Goal: Task Accomplishment & Management: Manage account settings

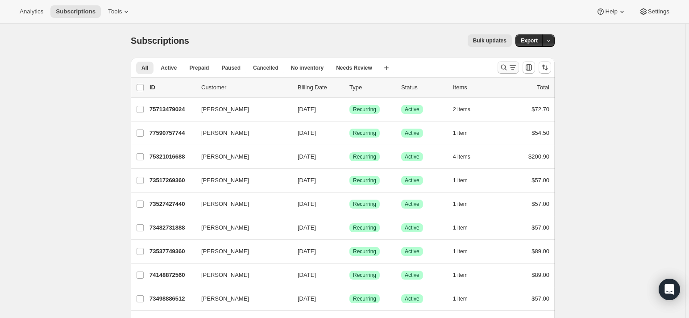
click at [504, 67] on icon "Search and filter results" at bounding box center [504, 67] width 9 height 9
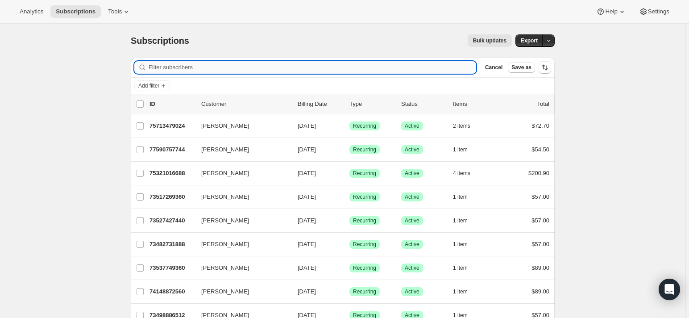
paste input "[PERSON_NAME][EMAIL_ADDRESS][DOMAIN_NAME]"
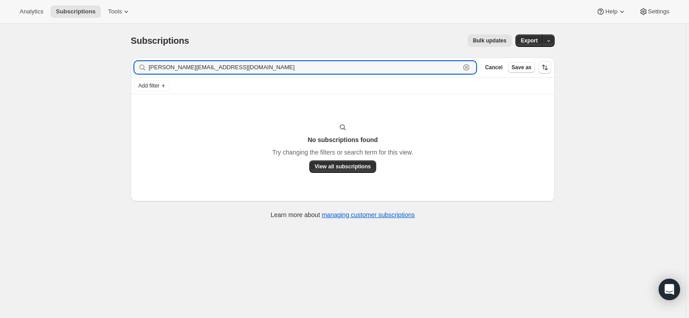
drag, startPoint x: 152, startPoint y: 67, endPoint x: 230, endPoint y: 110, distance: 89.5
click at [151, 67] on input "[PERSON_NAME][EMAIL_ADDRESS][DOMAIN_NAME]" at bounding box center [305, 67] width 312 height 13
type input "[PERSON_NAME][EMAIL_ADDRESS][DOMAIN_NAME]"
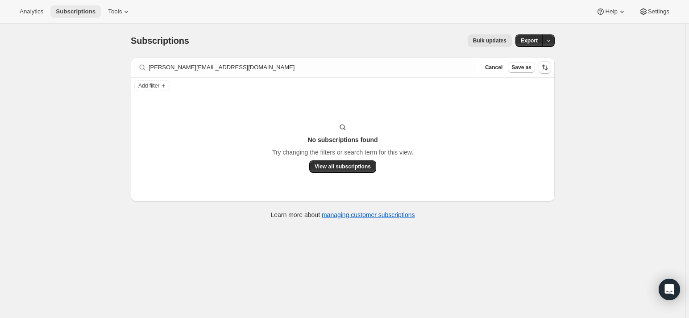
click at [91, 14] on span "Subscriptions" at bounding box center [76, 11] width 40 height 7
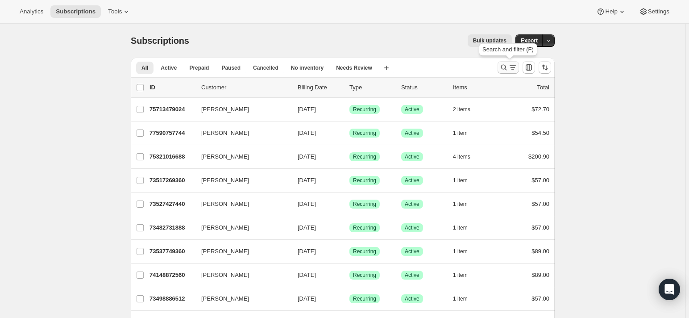
click at [506, 69] on icon "Search and filter results" at bounding box center [504, 68] width 6 height 6
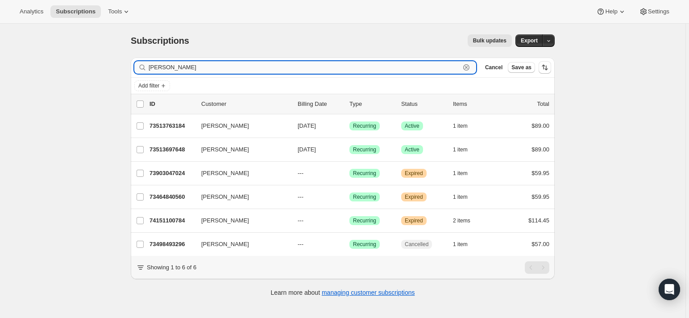
click at [177, 71] on input "[PERSON_NAME]" at bounding box center [305, 67] width 312 height 13
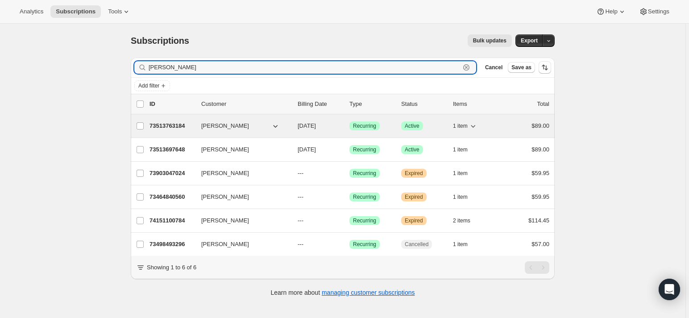
type input "[PERSON_NAME]"
click at [163, 127] on p "73513763184" at bounding box center [172, 125] width 45 height 9
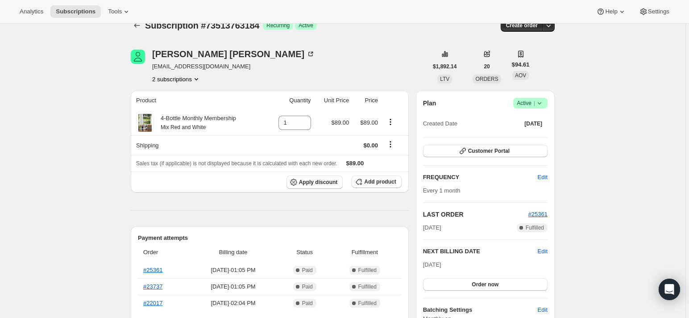
scroll to position [29, 0]
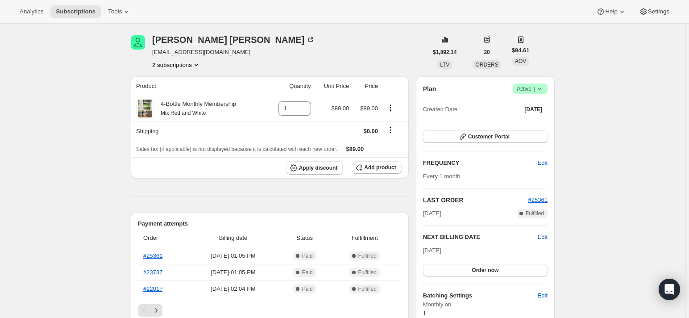
click at [538, 237] on span "Edit" at bounding box center [543, 237] width 10 height 9
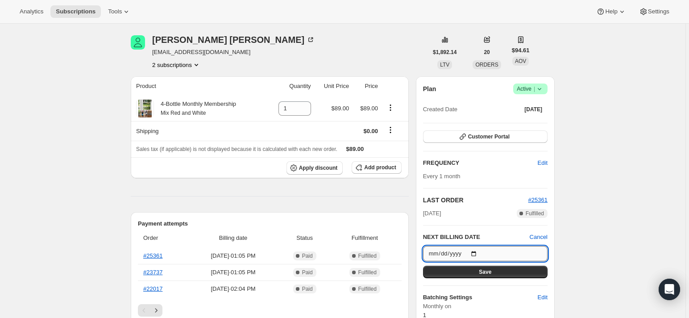
click at [449, 250] on input "[DATE]" at bounding box center [485, 253] width 125 height 15
click at [479, 251] on input "[DATE]" at bounding box center [485, 253] width 125 height 15
drag, startPoint x: 446, startPoint y: 251, endPoint x: 434, endPoint y: 251, distance: 11.6
click at [446, 251] on input "[DATE]" at bounding box center [485, 253] width 125 height 15
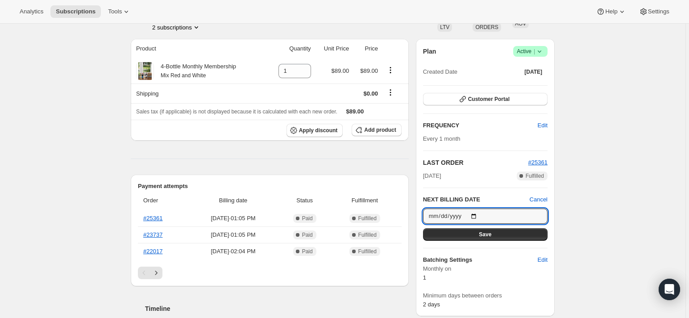
scroll to position [89, 0]
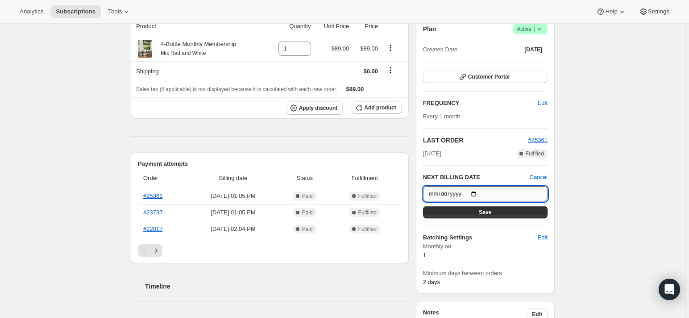
click at [481, 192] on input "[DATE]" at bounding box center [485, 193] width 125 height 15
click at [442, 192] on input "[DATE]" at bounding box center [485, 193] width 125 height 15
click at [478, 192] on input "[DATE]" at bounding box center [485, 193] width 125 height 15
type input "[DATE]"
click at [482, 212] on span "Save" at bounding box center [485, 212] width 13 height 7
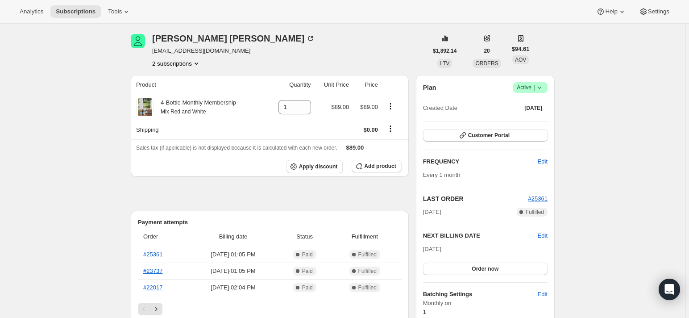
scroll to position [0, 0]
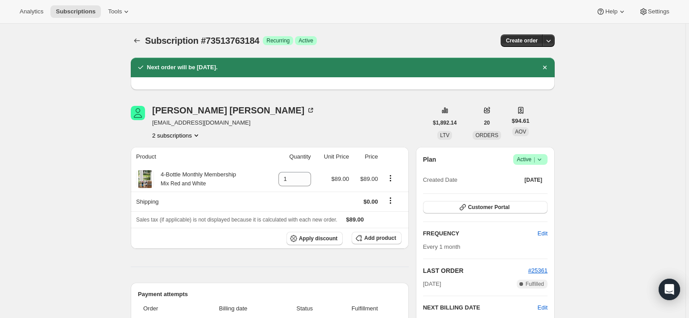
click at [317, 127] on div "[PERSON_NAME] [EMAIL_ADDRESS][DOMAIN_NAME] 2 subscriptions" at bounding box center [279, 123] width 297 height 34
click at [141, 38] on icon "Subscriptions" at bounding box center [137, 40] width 9 height 9
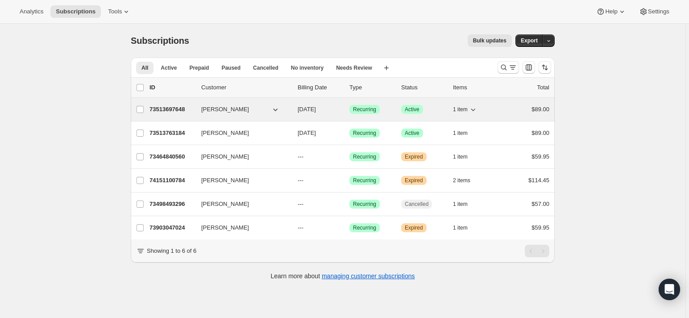
click at [168, 107] on p "73513697648" at bounding box center [172, 109] width 45 height 9
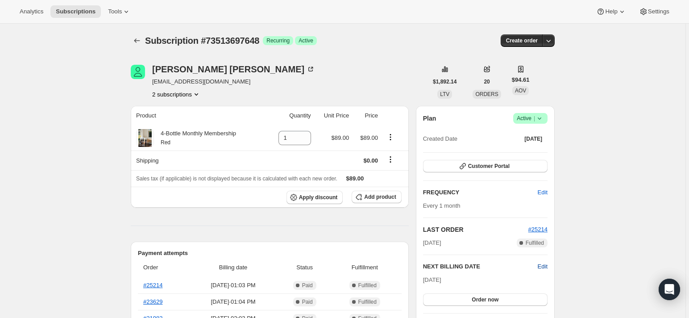
click at [541, 267] on span "Edit" at bounding box center [543, 266] width 10 height 9
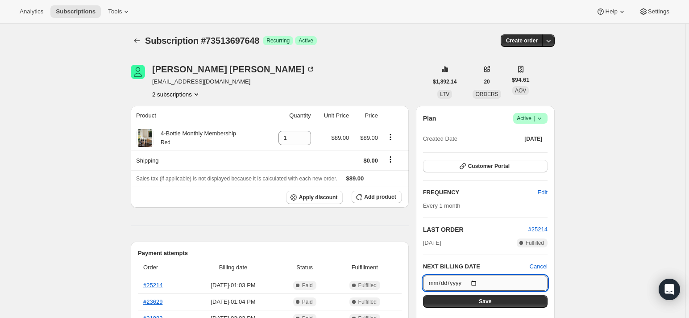
click at [455, 281] on input "[DATE]" at bounding box center [485, 282] width 125 height 15
click at [478, 281] on input "[DATE]" at bounding box center [485, 282] width 125 height 15
type input "[DATE]"
click at [487, 303] on span "Save" at bounding box center [485, 301] width 13 height 7
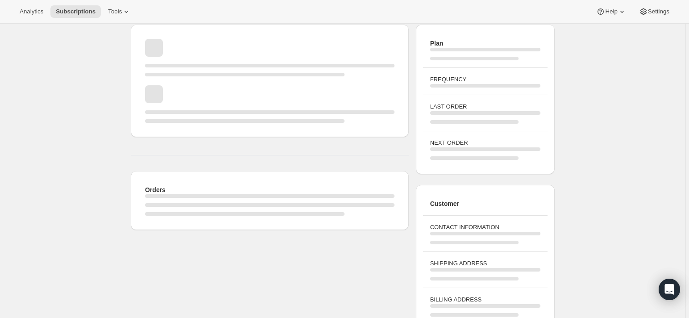
scroll to position [84, 0]
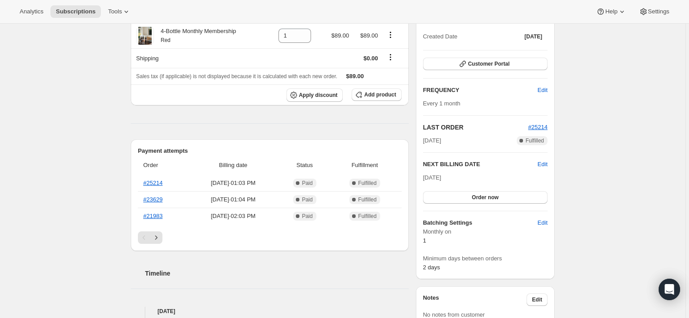
scroll to position [149, 0]
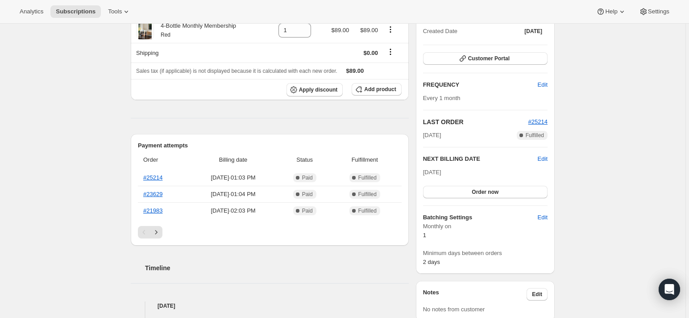
click at [613, 203] on div "Subscription #73513697648. This page is ready Subscription #73513697648 Success…" at bounding box center [343, 263] width 686 height 776
drag, startPoint x: 374, startPoint y: 281, endPoint x: 243, endPoint y: 234, distance: 139.4
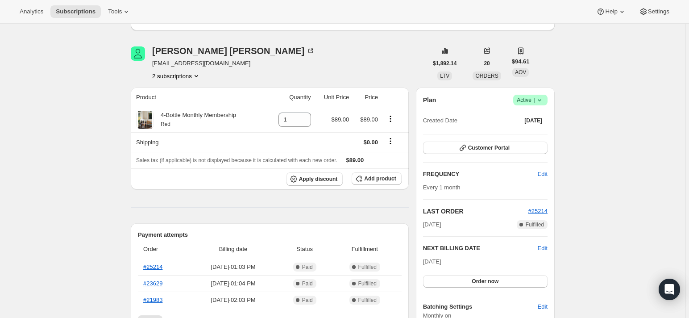
scroll to position [0, 0]
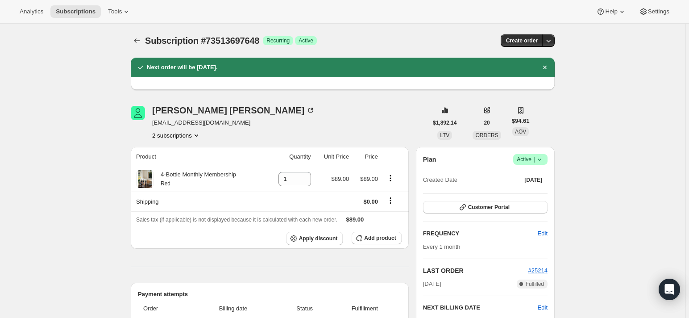
click at [197, 135] on icon "Product actions" at bounding box center [196, 135] width 9 height 9
click at [182, 170] on span "73513763184" at bounding box center [164, 166] width 36 height 7
click at [200, 136] on icon "Product actions" at bounding box center [196, 135] width 9 height 9
click at [178, 152] on span "73513697648" at bounding box center [165, 151] width 36 height 7
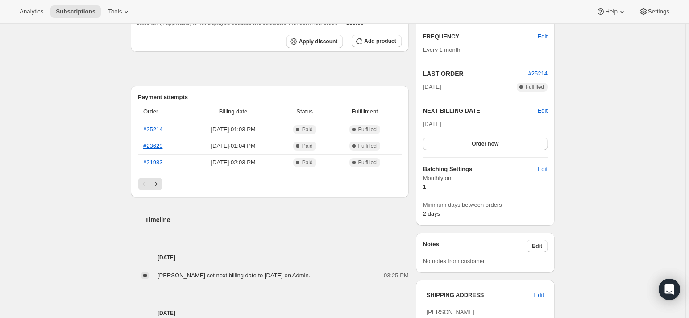
scroll to position [208, 0]
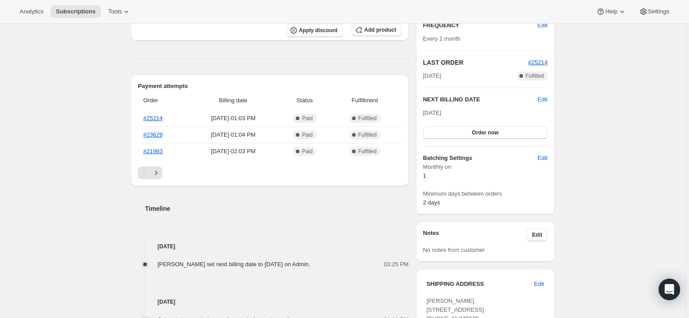
drag, startPoint x: 2, startPoint y: 121, endPoint x: 7, endPoint y: 121, distance: 4.6
click at [2, 121] on div "Subscription #73513697648. This page is ready Subscription #73513697648 Success…" at bounding box center [343, 204] width 686 height 776
drag, startPoint x: 40, startPoint y: 179, endPoint x: 55, endPoint y: 176, distance: 15.5
click at [45, 178] on div "Subscription #73513697648. This page is ready Subscription #73513697648 Success…" at bounding box center [343, 204] width 686 height 776
click at [130, 249] on div "[PERSON_NAME] [EMAIL_ADDRESS][DOMAIN_NAME] 2 subscriptions $1,892.14 LTV 20 ORD…" at bounding box center [339, 223] width 431 height 681
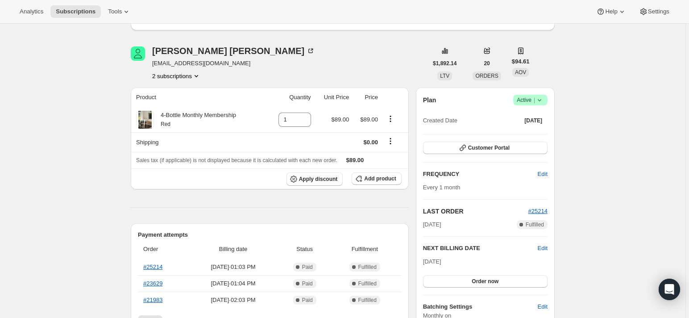
scroll to position [0, 0]
